Goal: Download file/media

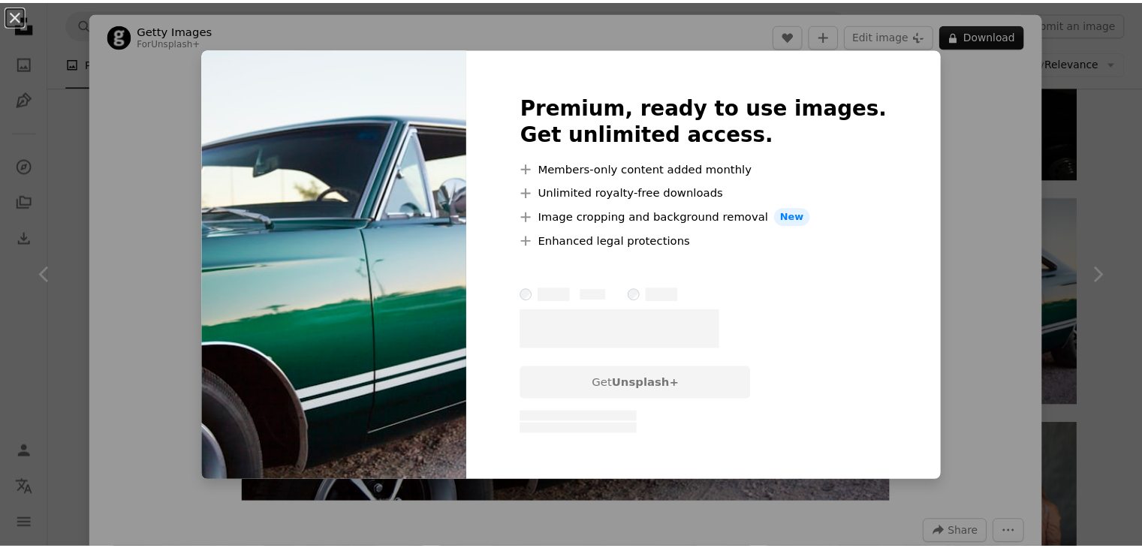
scroll to position [4491, 0]
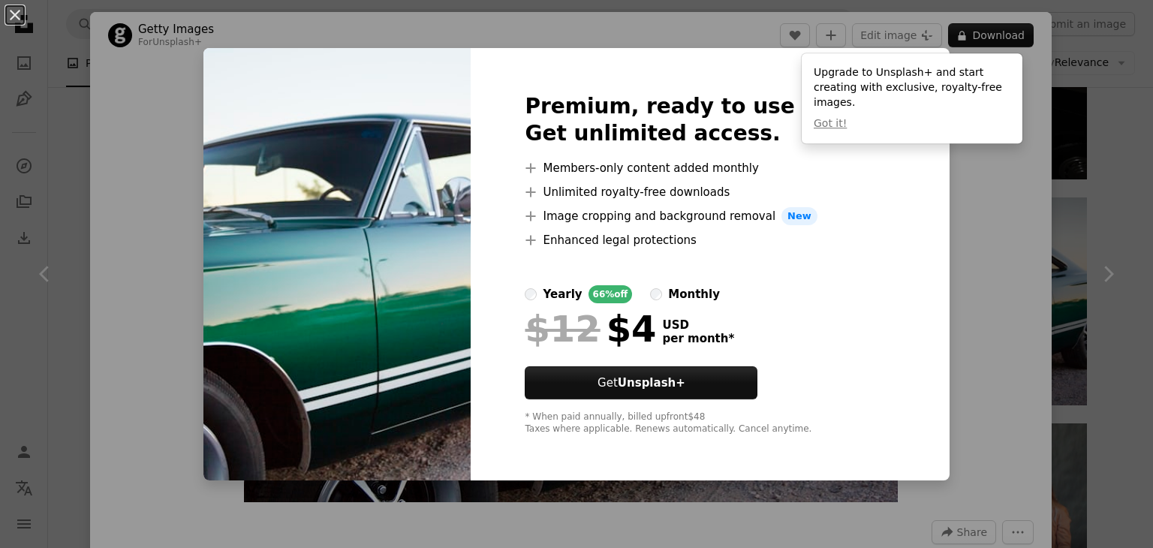
click at [1004, 123] on div "Upgrade to Unsplash+ and start creating with exclusive, royalty-free images. Go…" at bounding box center [912, 98] width 221 height 90
click at [1056, 143] on div "An X shape Premium, ready to use images. Get unlimited access. A plus sign Memb…" at bounding box center [576, 274] width 1153 height 548
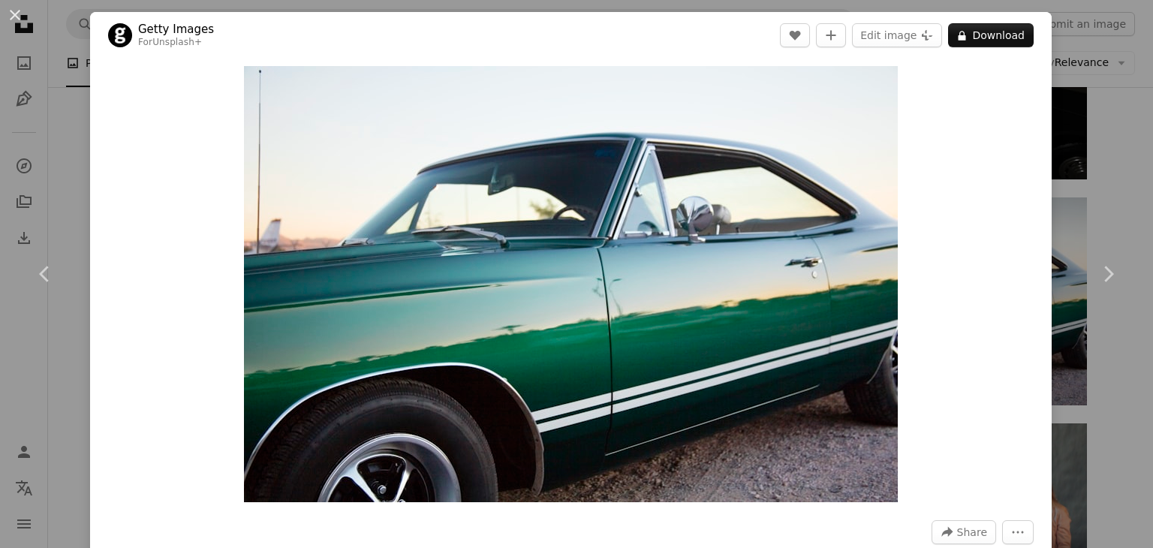
click at [1048, 71] on div "An X shape Chevron left Chevron right Getty Images For Unsplash+ A heart A plus…" at bounding box center [576, 274] width 1153 height 548
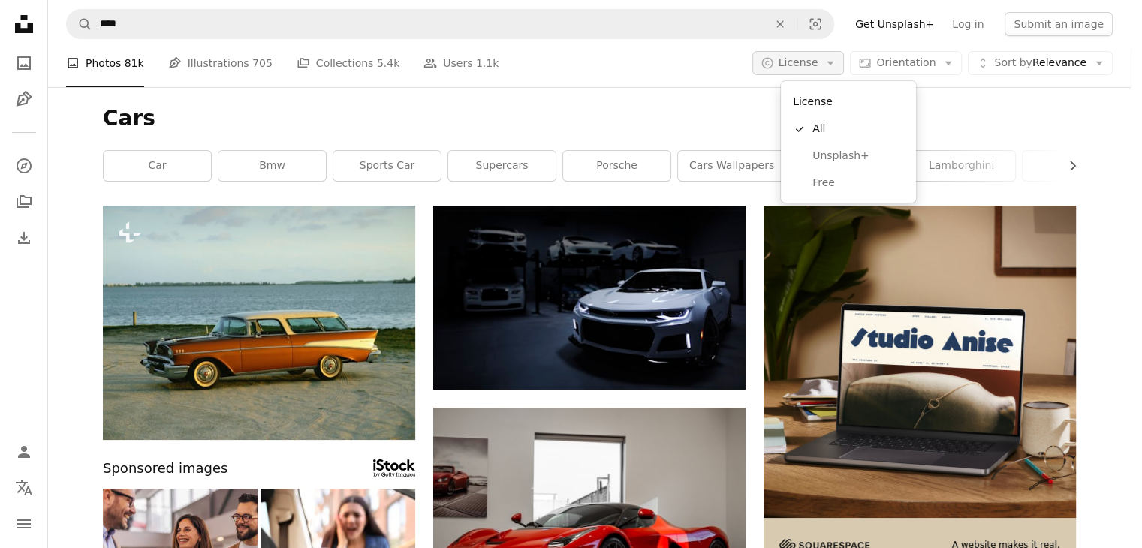
click at [837, 63] on icon "Arrow down" at bounding box center [831, 63] width 14 height 14
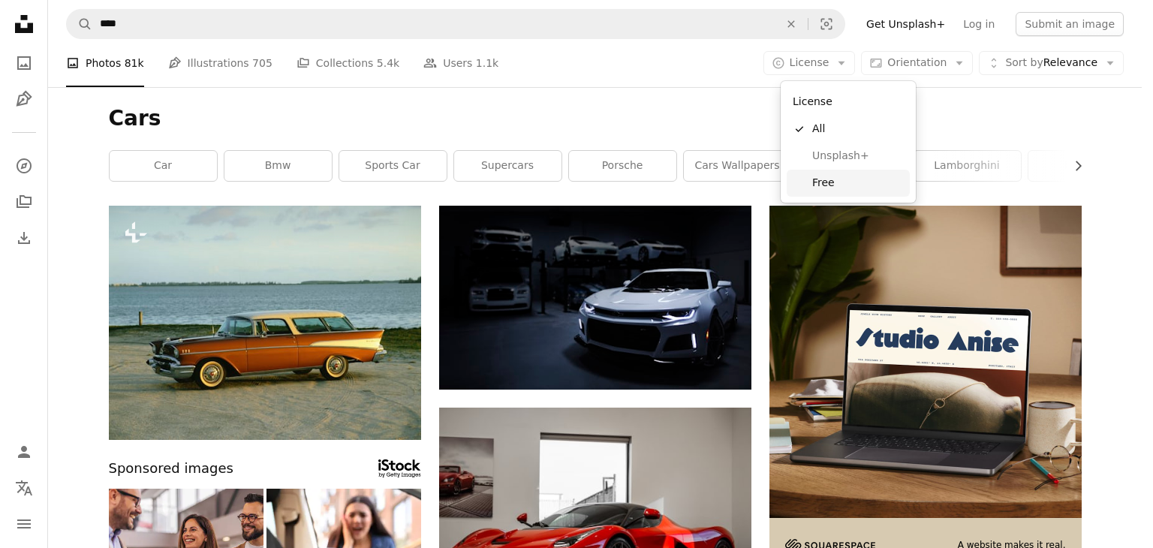
click at [800, 179] on link "Free" at bounding box center [848, 183] width 123 height 27
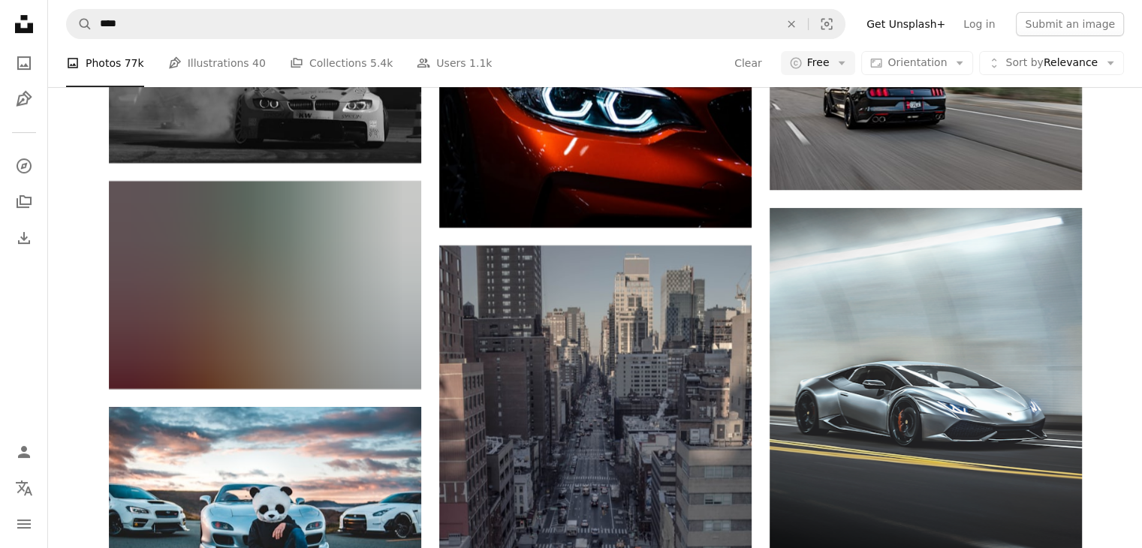
scroll to position [6417, 0]
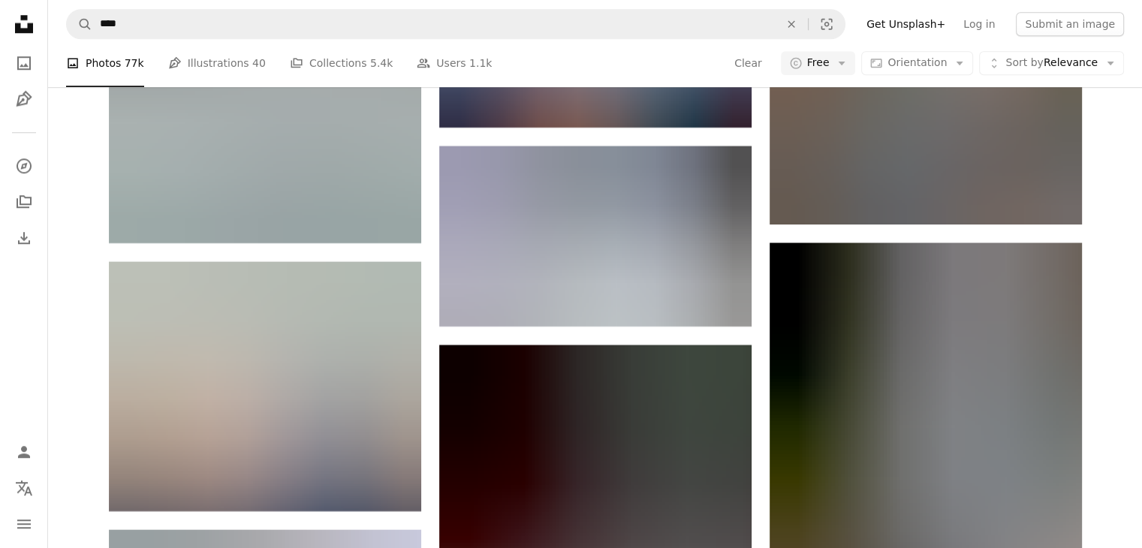
scroll to position [7122, 0]
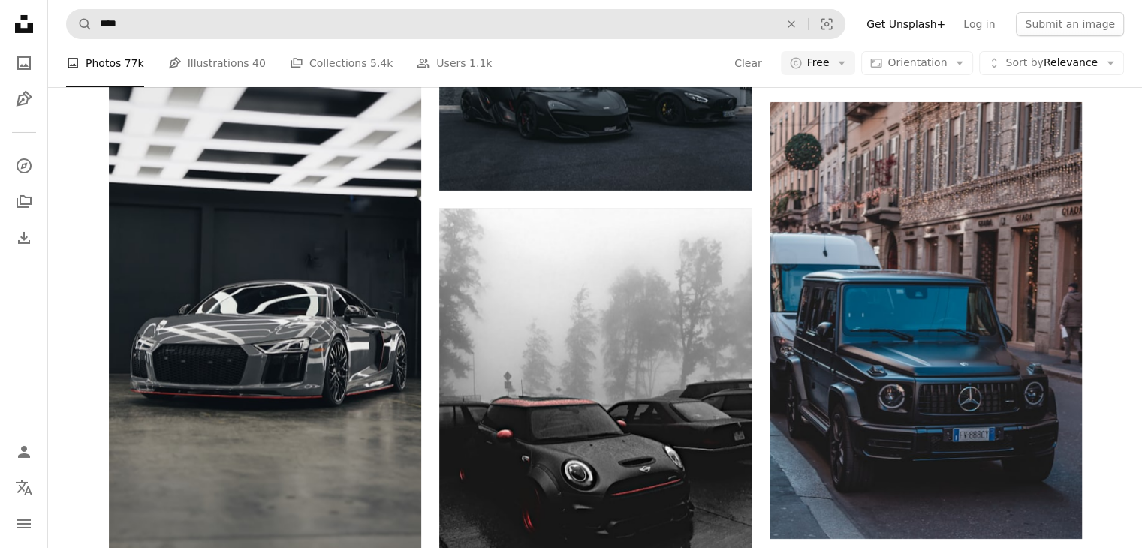
scroll to position [11177, 0]
